Goal: Transaction & Acquisition: Purchase product/service

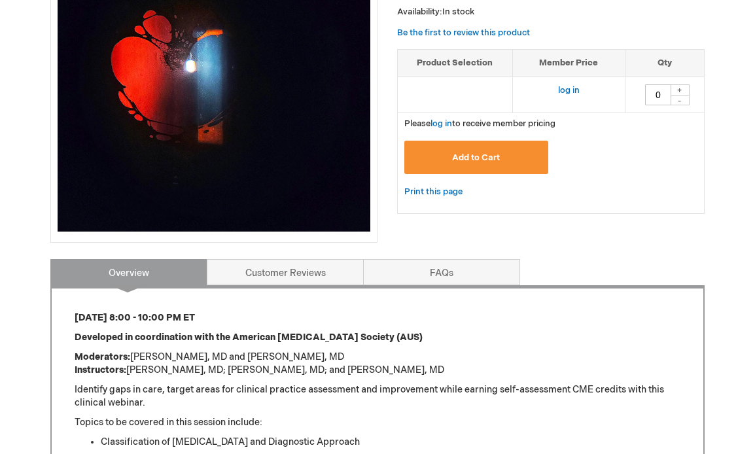
scroll to position [260, 0]
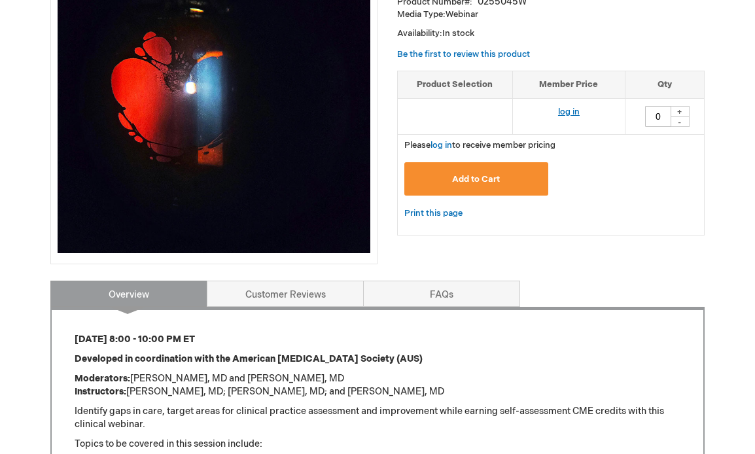
click at [566, 111] on link "log in" at bounding box center [569, 112] width 22 height 10
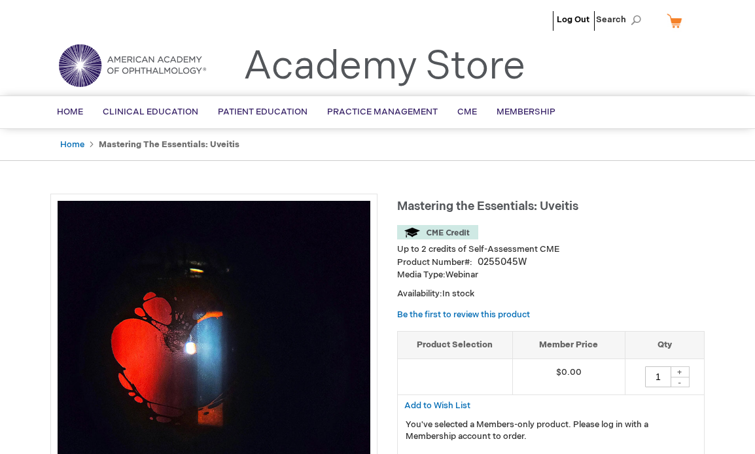
type input "0"
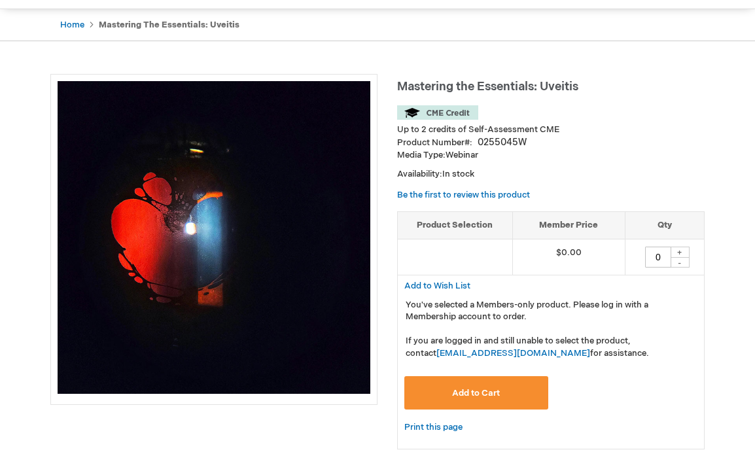
scroll to position [138, 0]
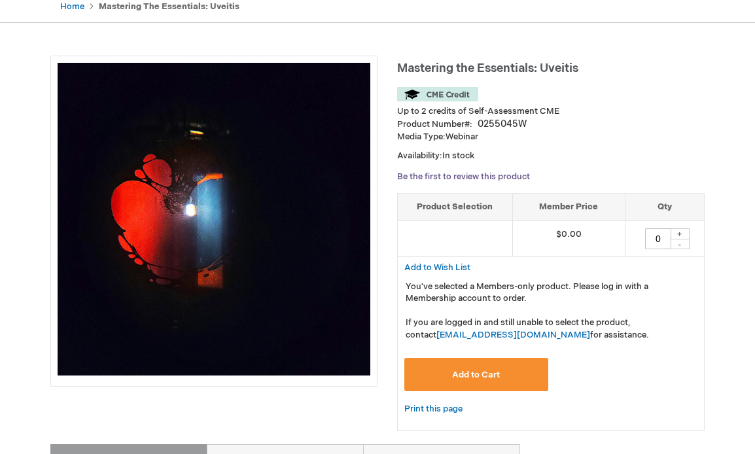
click at [494, 178] on link "Be the first to review this product" at bounding box center [463, 176] width 133 height 10
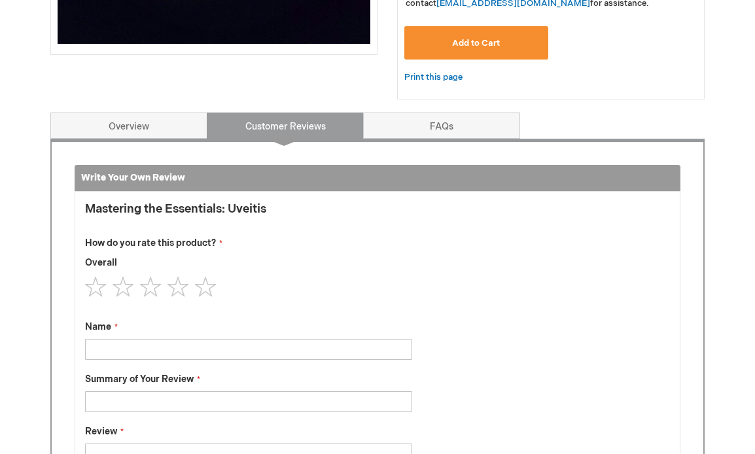
scroll to position [448, 0]
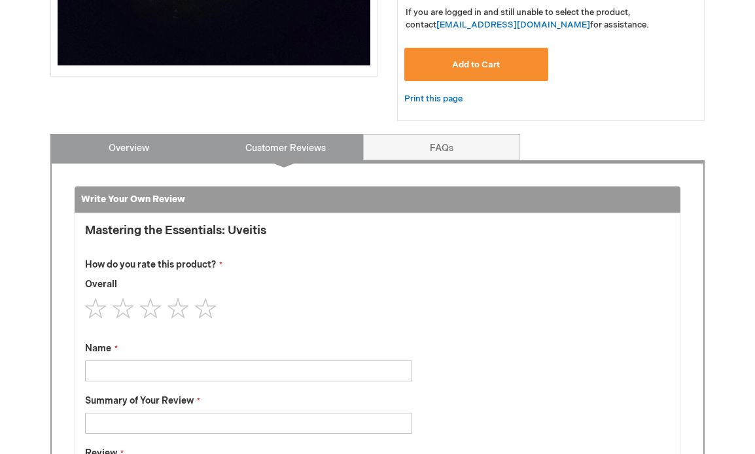
click at [132, 142] on link "Overview" at bounding box center [128, 147] width 157 height 26
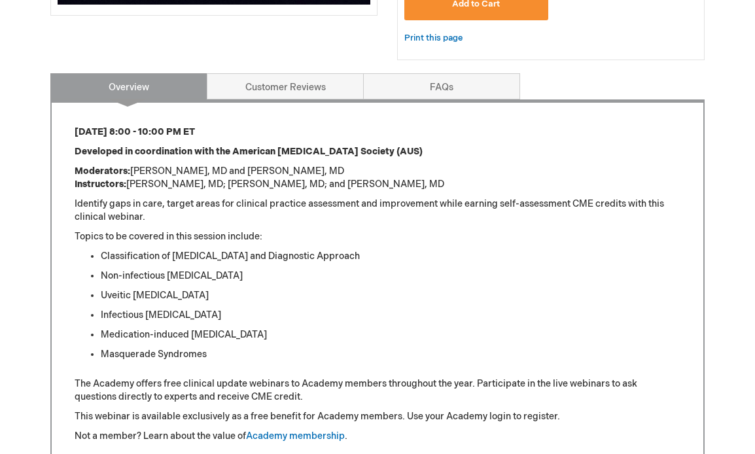
scroll to position [516, 0]
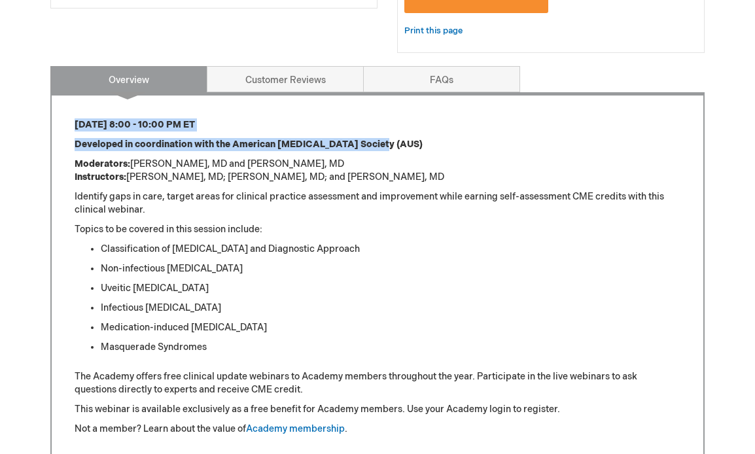
drag, startPoint x: 74, startPoint y: 125, endPoint x: 377, endPoint y: 146, distance: 303.5
click at [377, 146] on div "[DATE] 8:00 - 10:00 PM ET Developed in coordination with the American [MEDICAL_…" at bounding box center [377, 276] width 654 height 368
copy div "[DATE] 8:00 - 10:00 PM ET Developed in coordination with the American [MEDICAL_…"
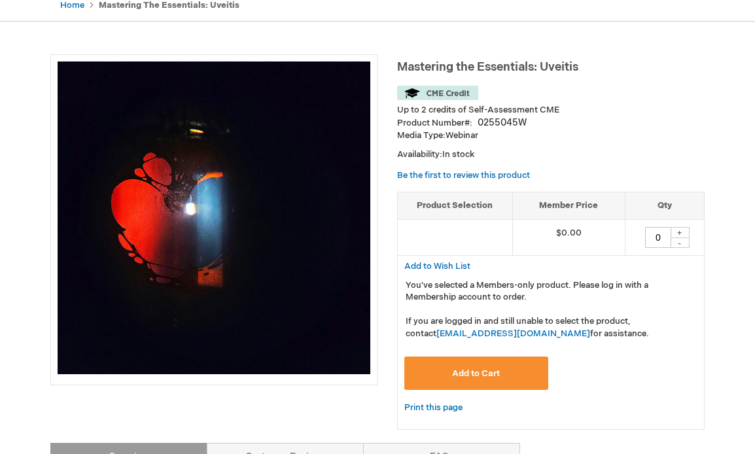
scroll to position [142, 0]
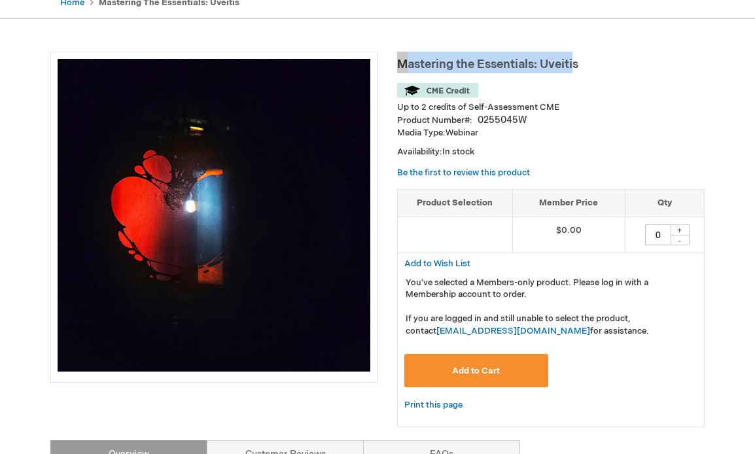
drag, startPoint x: 398, startPoint y: 61, endPoint x: 613, endPoint y: 63, distance: 215.8
click at [613, 63] on h1 "Mastering the Essentials: Uveitis" at bounding box center [550, 63] width 307 height 22
copy span "Mastering the Essentials: Uveiti"
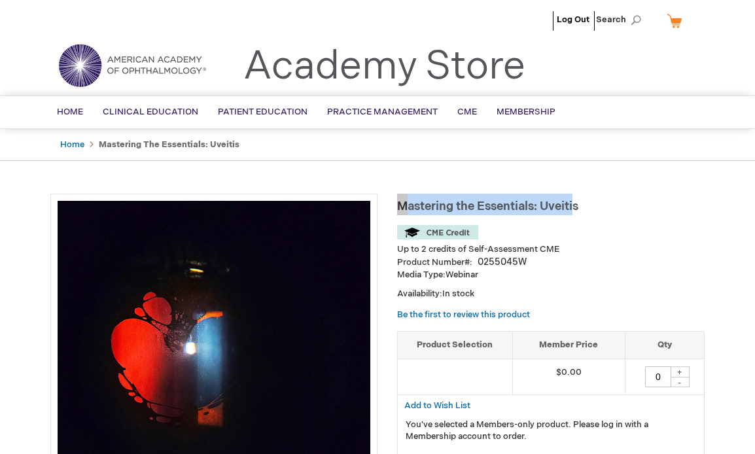
scroll to position [0, 0]
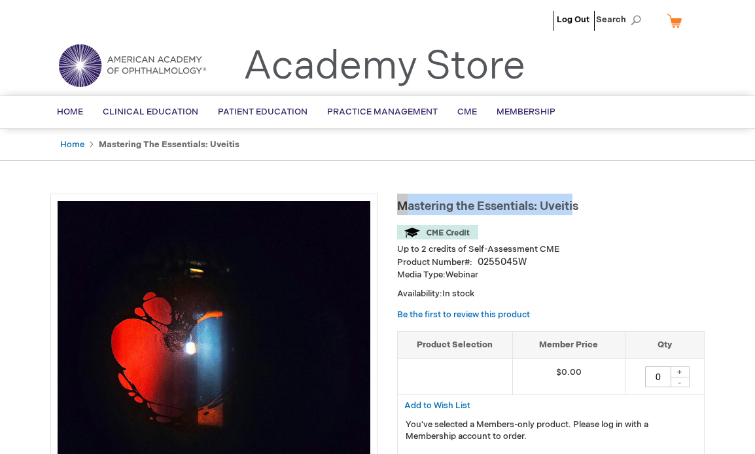
drag, startPoint x: 395, startPoint y: 201, endPoint x: 591, endPoint y: 209, distance: 196.4
click at [591, 209] on h1 "Mastering the Essentials: Uveitis" at bounding box center [550, 205] width 307 height 22
drag, startPoint x: 587, startPoint y: 207, endPoint x: 392, endPoint y: 210, distance: 194.9
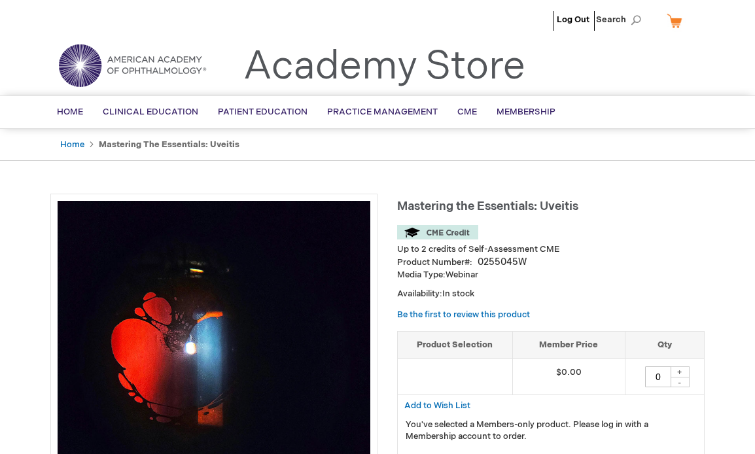
click at [554, 197] on h1 "Mastering the Essentials: Uveitis" at bounding box center [550, 205] width 307 height 22
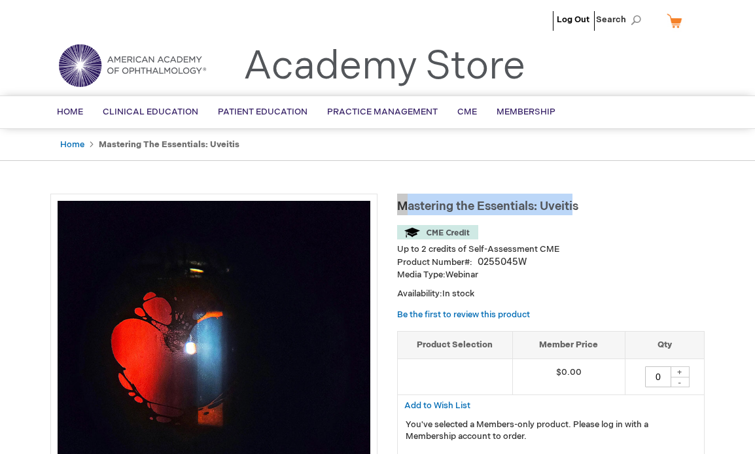
drag, startPoint x: 585, startPoint y: 207, endPoint x: 399, endPoint y: 203, distance: 185.8
click at [399, 203] on h1 "Mastering the Essentials: Uveitis" at bounding box center [550, 205] width 307 height 22
click at [574, 203] on span "Mastering the Essentials: Uveitis" at bounding box center [487, 206] width 181 height 14
drag, startPoint x: 590, startPoint y: 203, endPoint x: 400, endPoint y: 201, distance: 190.3
click at [400, 201] on h1 "Mastering the Essentials: Uveitis" at bounding box center [550, 205] width 307 height 22
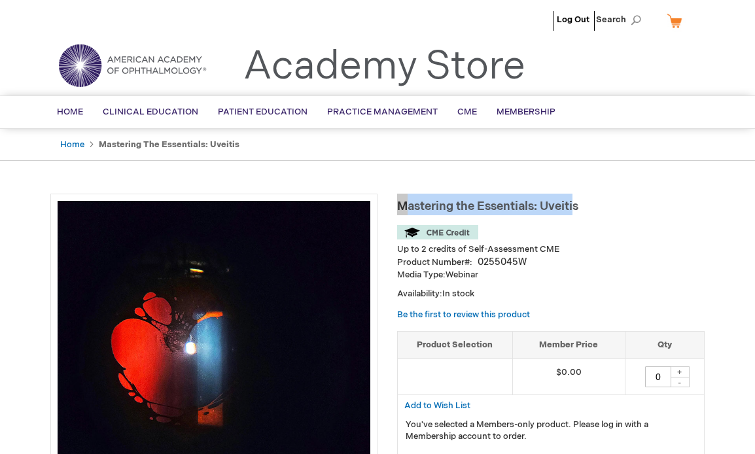
copy span "Mastering the Essentials: Uveiti"
